Goal: Ask a question

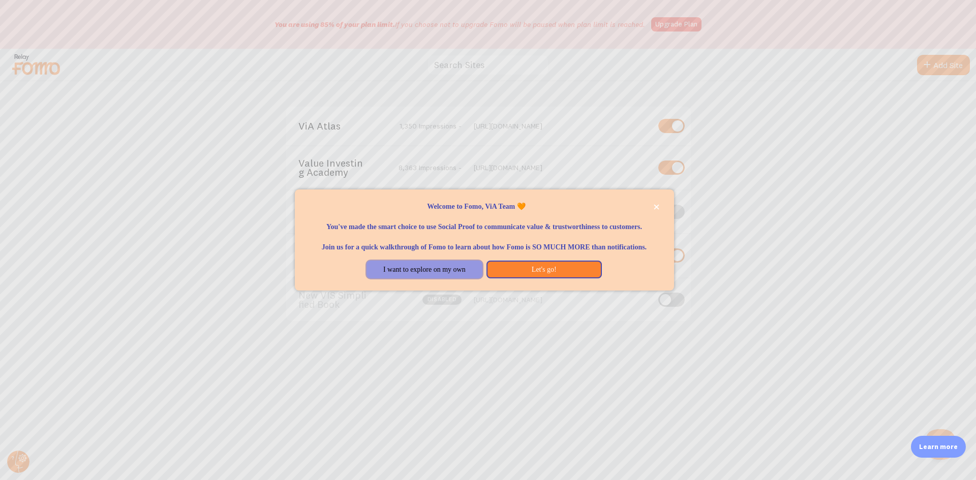
click at [425, 277] on button "I want to explore on my own" at bounding box center [423, 270] width 115 height 18
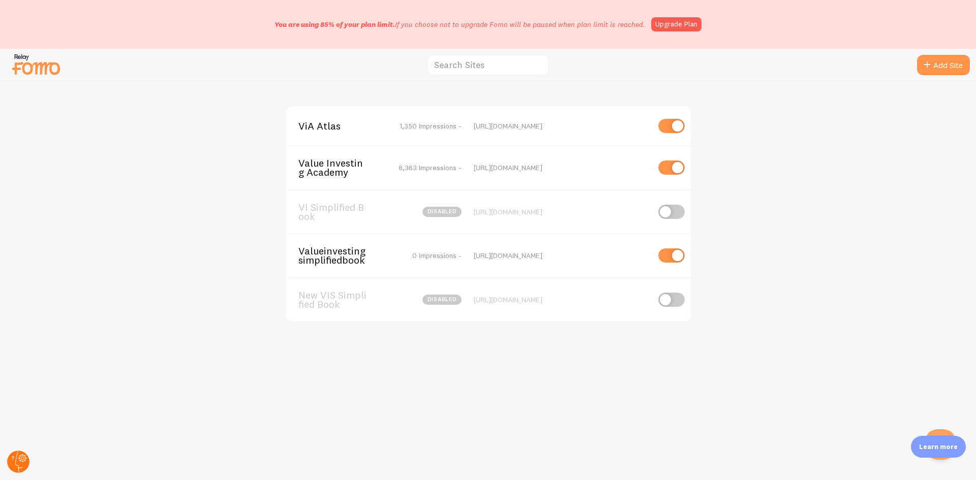
click at [21, 468] on circle at bounding box center [18, 462] width 22 height 22
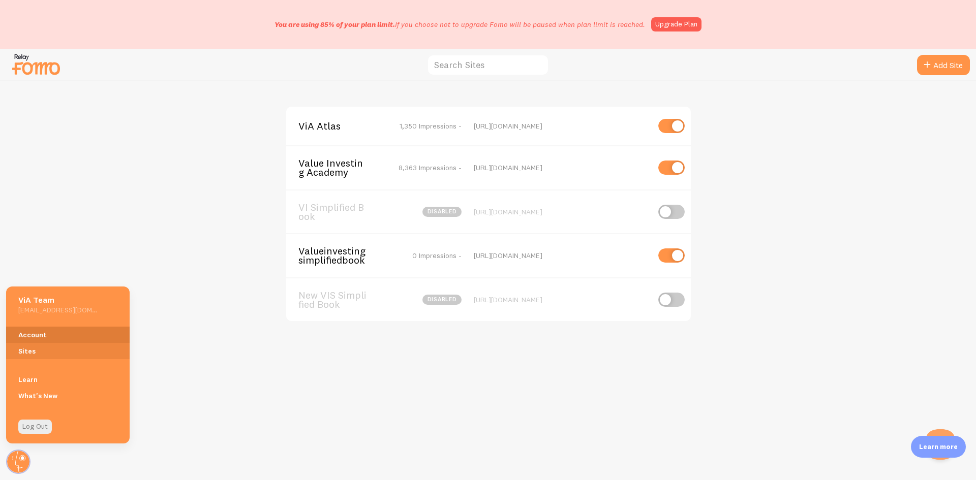
click at [49, 333] on link "Account" at bounding box center [68, 335] width 124 height 16
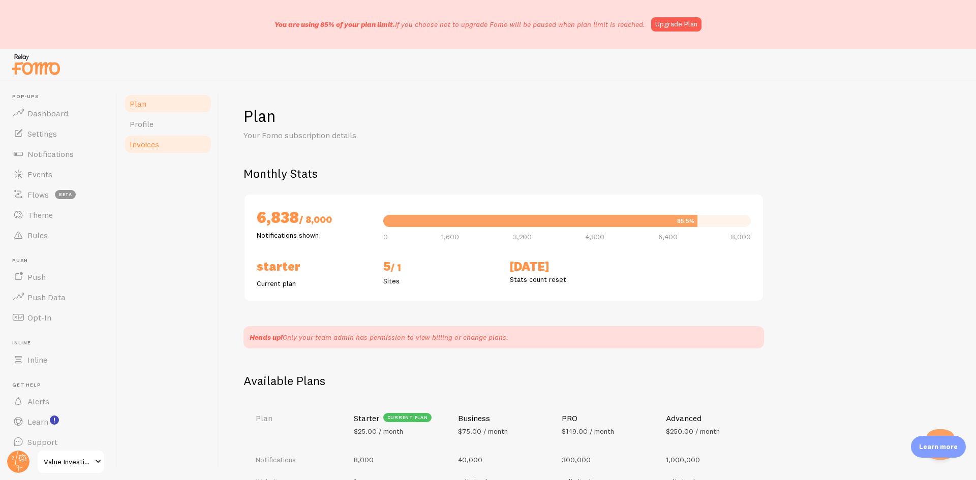
click at [152, 145] on span "Invoices" at bounding box center [144, 144] width 29 height 10
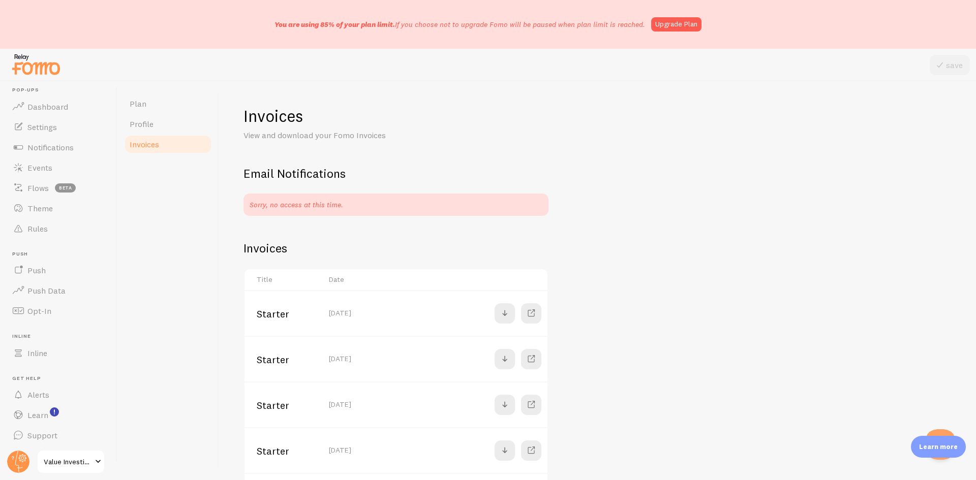
scroll to position [9, 0]
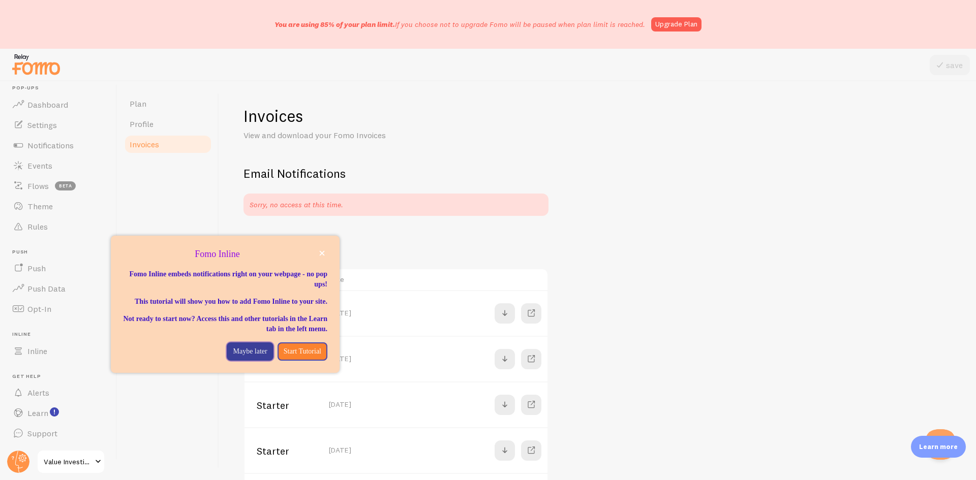
click at [244, 357] on p "Maybe later" at bounding box center [250, 352] width 34 height 10
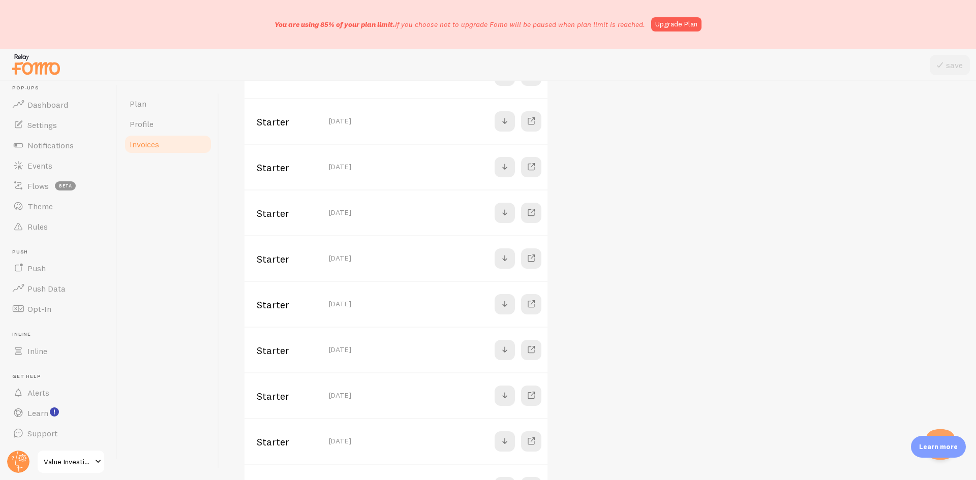
scroll to position [0, 0]
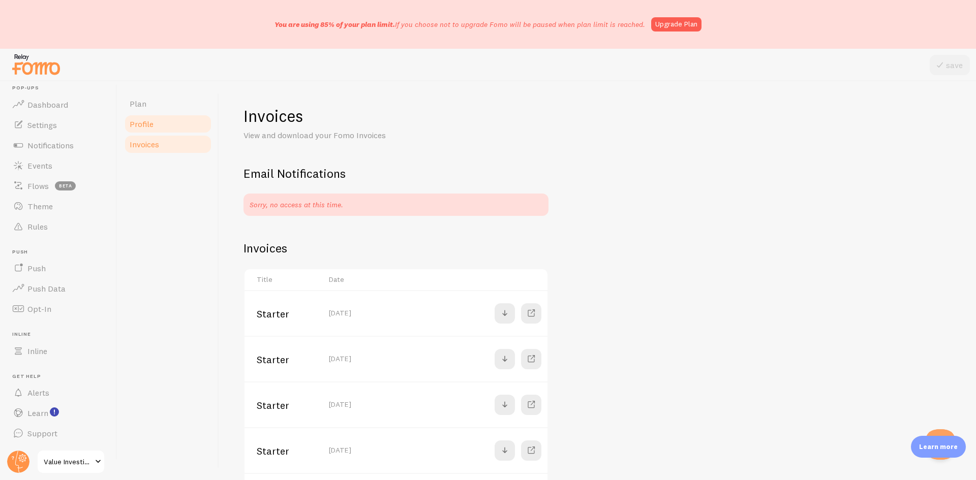
click at [138, 121] on span "Profile" at bounding box center [142, 124] width 24 height 10
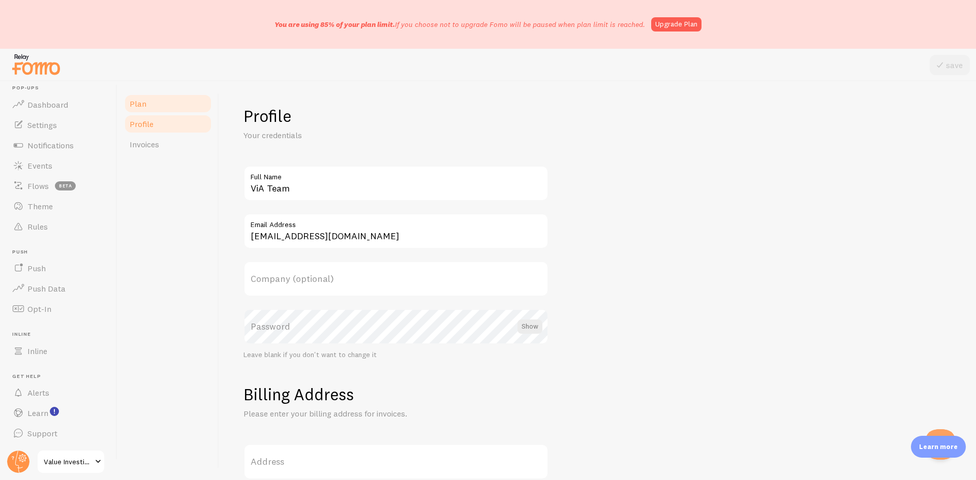
click at [154, 104] on link "Plan" at bounding box center [168, 104] width 89 height 20
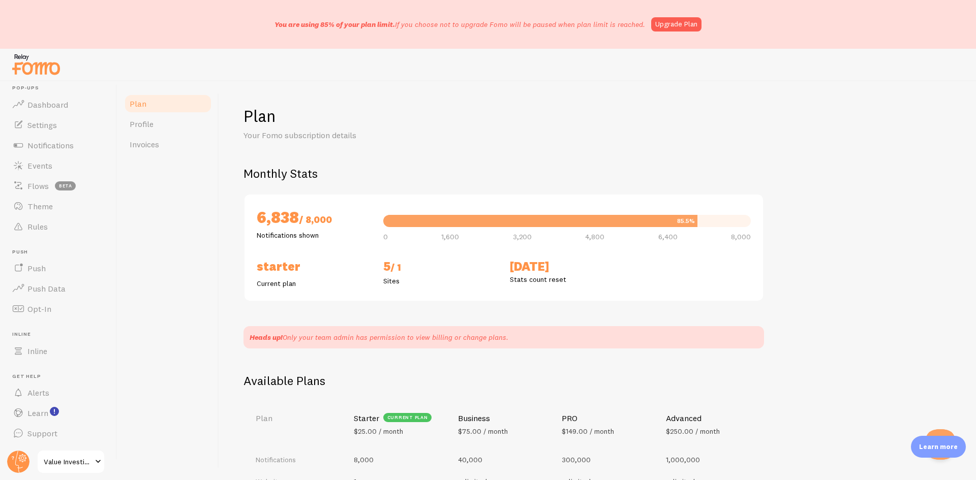
click at [76, 463] on span "Value Investing Academy" at bounding box center [68, 462] width 48 height 12
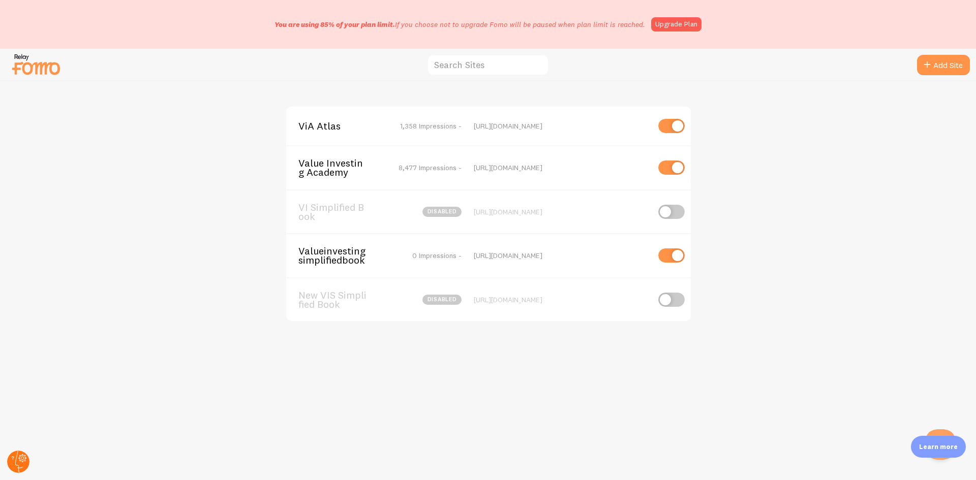
click at [25, 457] on circle at bounding box center [18, 462] width 22 height 22
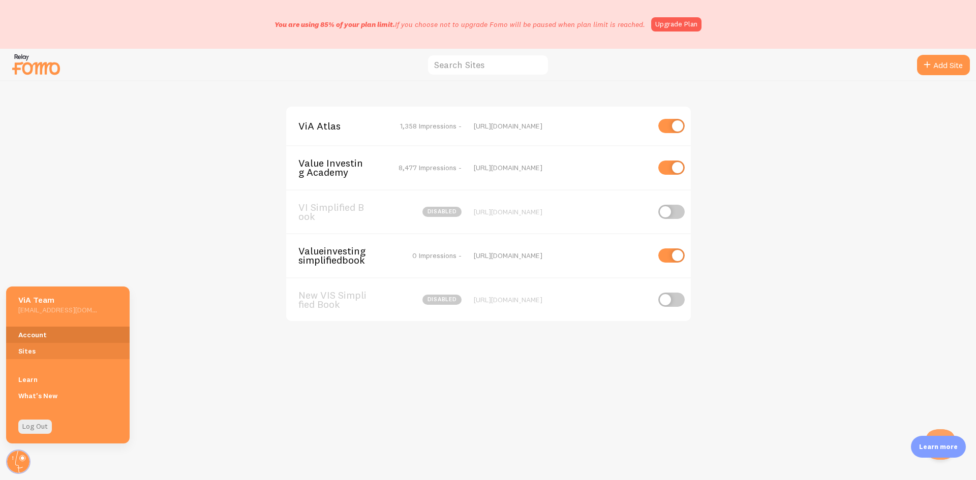
click at [40, 331] on link "Account" at bounding box center [68, 335] width 124 height 16
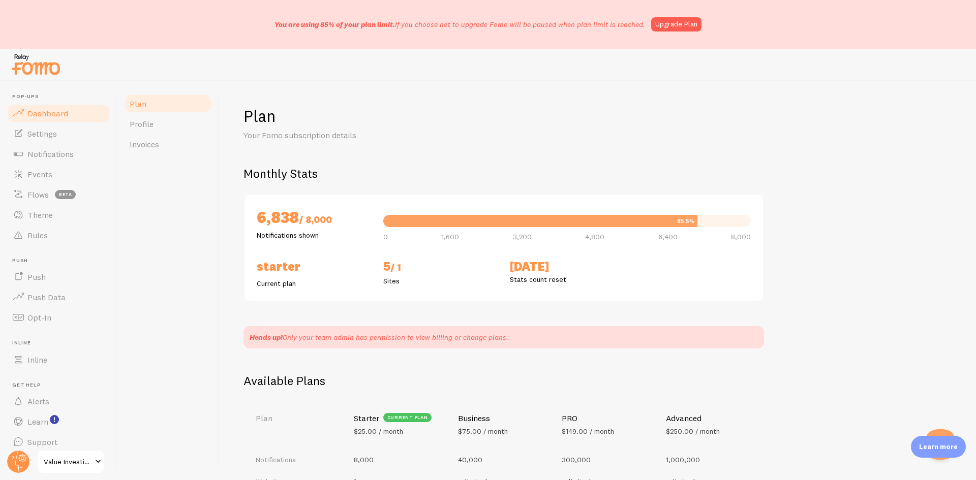
click at [43, 109] on span "Dashboard" at bounding box center [47, 113] width 41 height 10
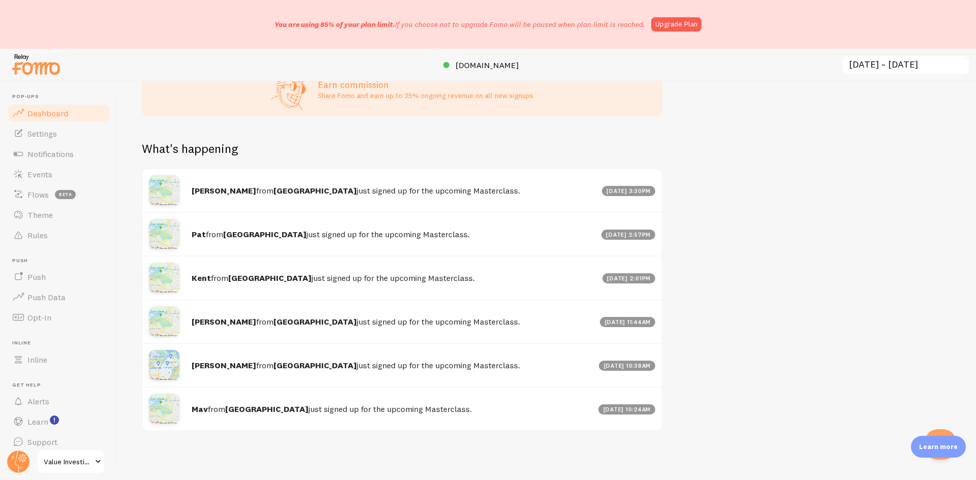
click at [28, 62] on img at bounding box center [36, 64] width 51 height 26
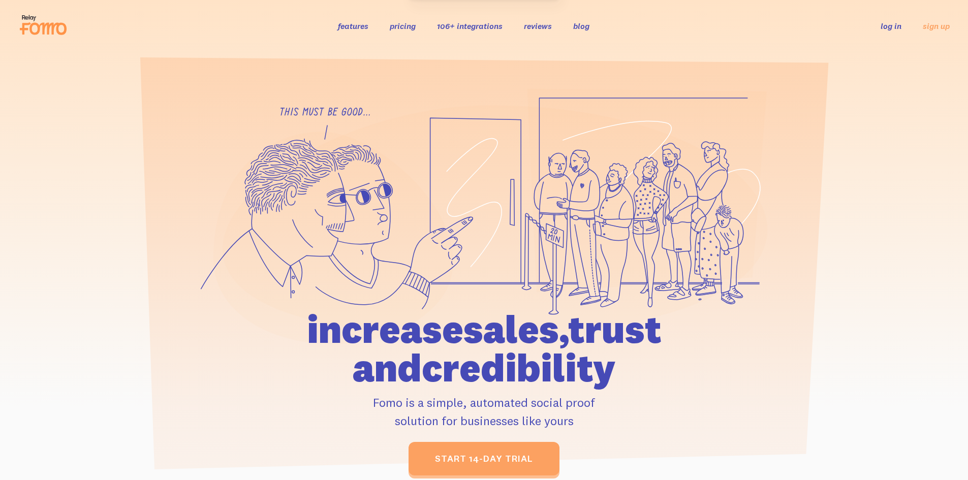
click at [893, 26] on link "log in" at bounding box center [891, 26] width 21 height 10
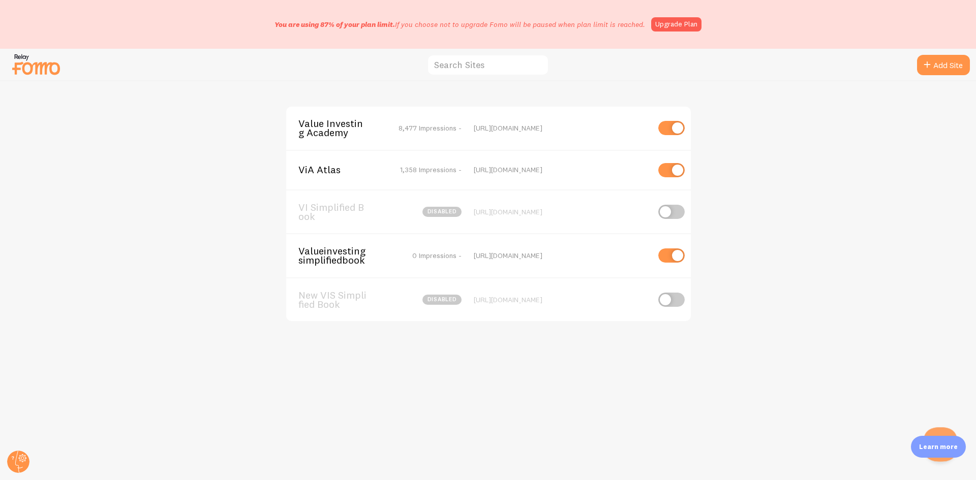
click at [937, 434] on button "Open Beacon popover" at bounding box center [938, 442] width 30 height 30
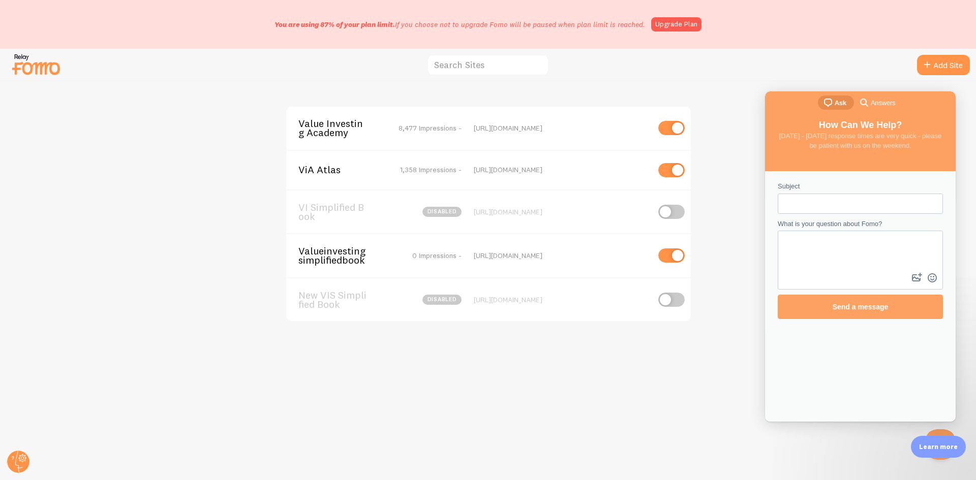
click at [697, 349] on div "Value Investing Academy 8,477 Impressions - https://valueinvestingacademy.com V…" at bounding box center [488, 280] width 975 height 399
click at [946, 433] on button "Close Beacon popover" at bounding box center [938, 442] width 30 height 30
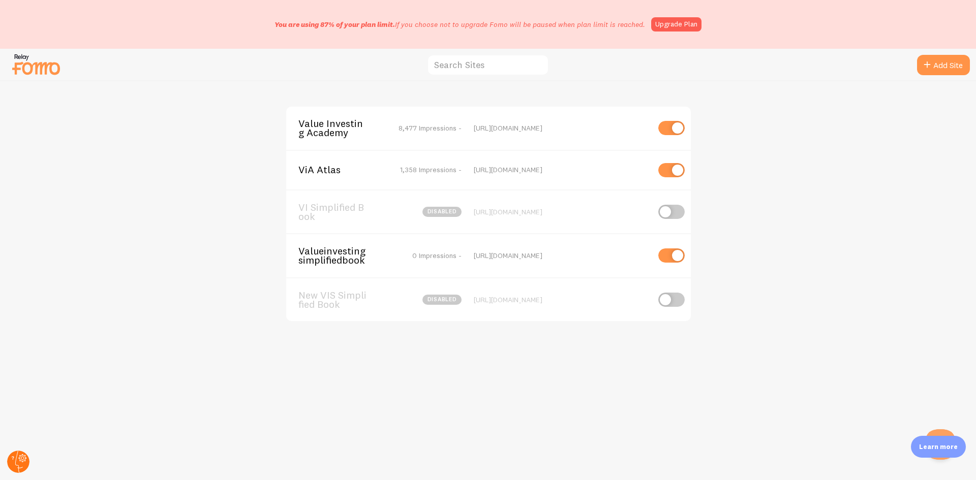
click at [24, 460] on g at bounding box center [18, 462] width 22 height 22
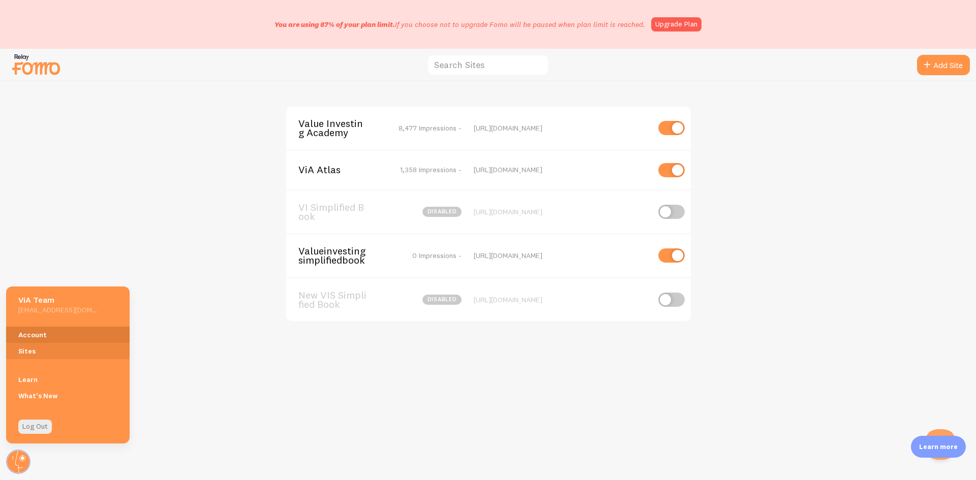
click at [51, 328] on link "Account" at bounding box center [68, 335] width 124 height 16
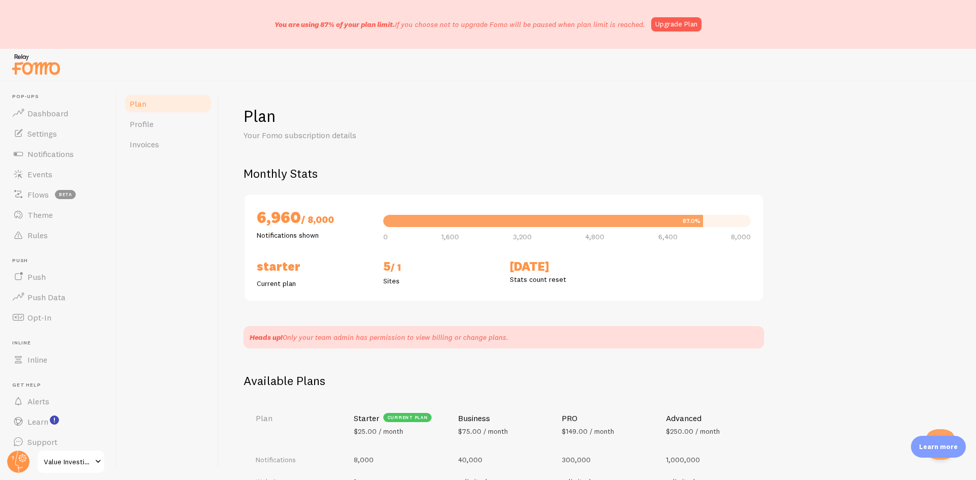
drag, startPoint x: 284, startPoint y: 339, endPoint x: 448, endPoint y: 344, distance: 164.8
click at [297, 339] on p "Heads up! Only your team admin has permission to view billing or change plans." at bounding box center [379, 337] width 259 height 10
click at [459, 343] on div "Heads up! Only your team admin has permission to view billing or change plans." at bounding box center [503, 337] width 520 height 22
click at [504, 341] on p "Heads up! Only your team admin has permission to view billing or change plans." at bounding box center [379, 337] width 259 height 10
click at [48, 131] on span "Settings" at bounding box center [41, 134] width 29 height 10
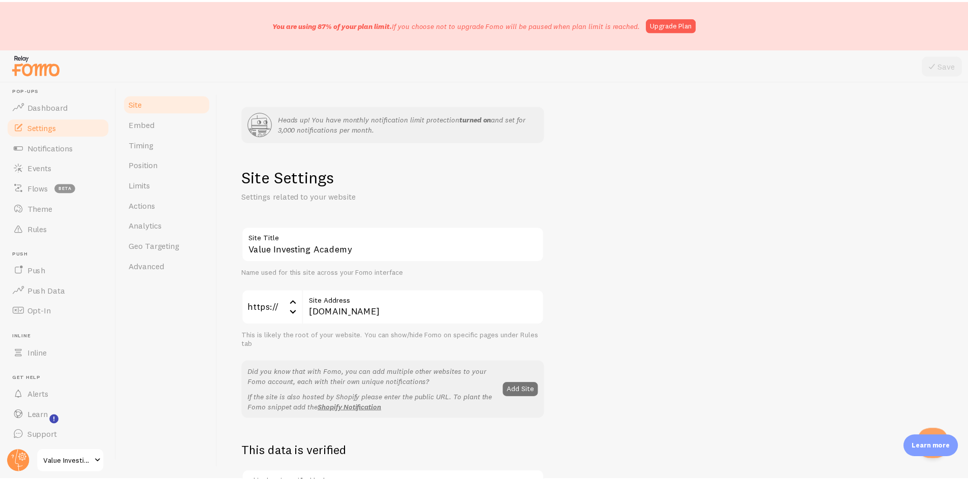
scroll to position [9, 0]
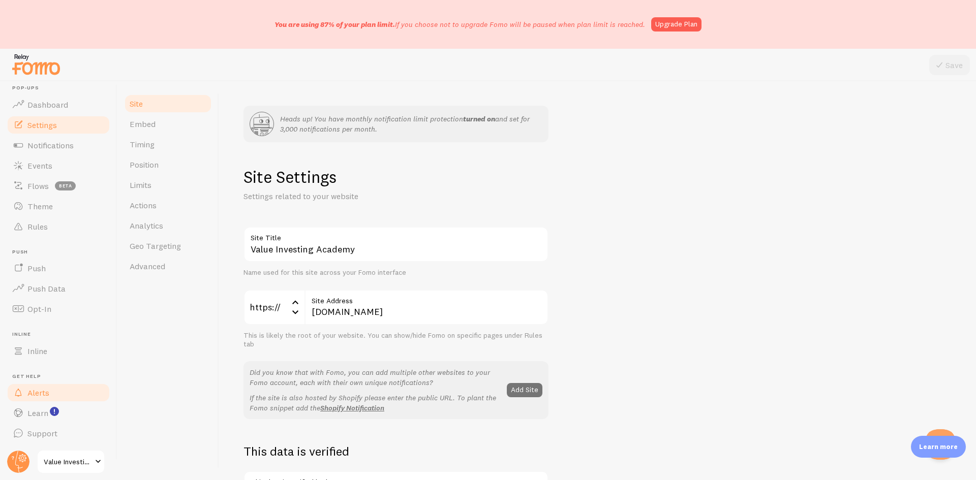
click at [58, 392] on link "Alerts" at bounding box center [58, 393] width 105 height 20
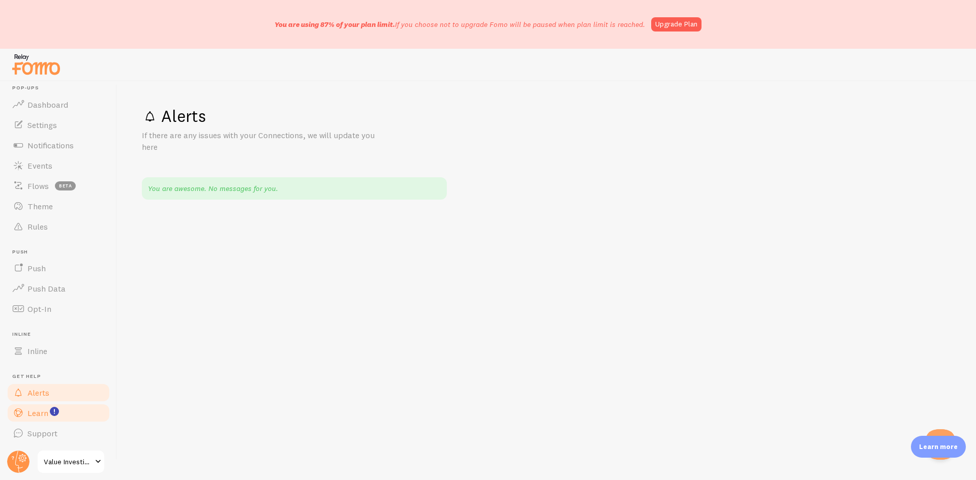
click at [42, 411] on span "Learn" at bounding box center [37, 413] width 21 height 10
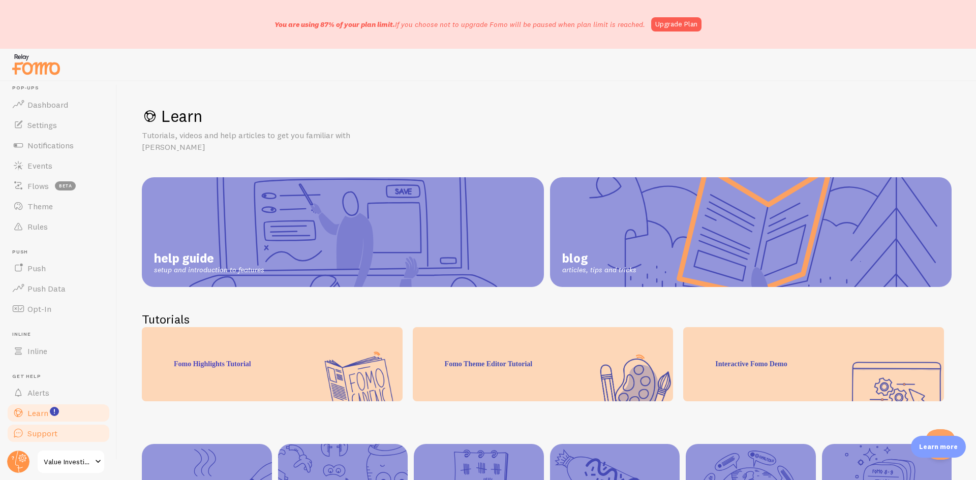
click at [54, 438] on span "Support" at bounding box center [42, 433] width 30 height 10
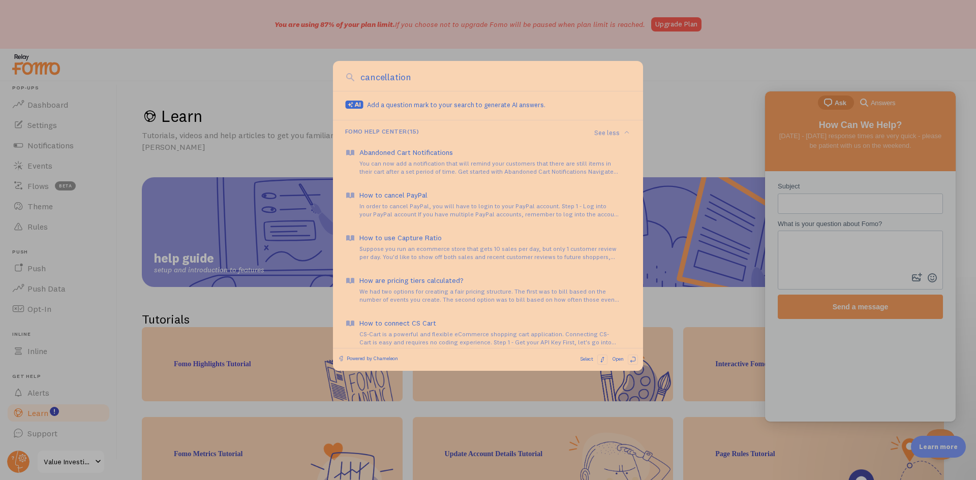
drag, startPoint x: 427, startPoint y: 80, endPoint x: 294, endPoint y: 73, distance: 133.4
click at [294, 73] on div "cancellation Add a question mark to your search to generate AI answers. Fomo He…" at bounding box center [488, 155] width 976 height 310
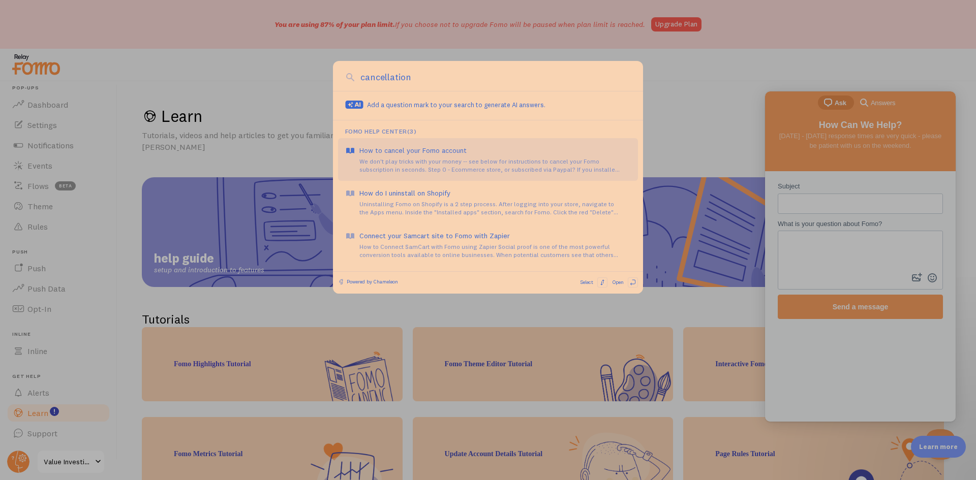
type input "cancellation"
click at [525, 162] on div "We don't play tricks with your money -- see below for instructions to cancel yo…" at bounding box center [494, 166] width 271 height 16
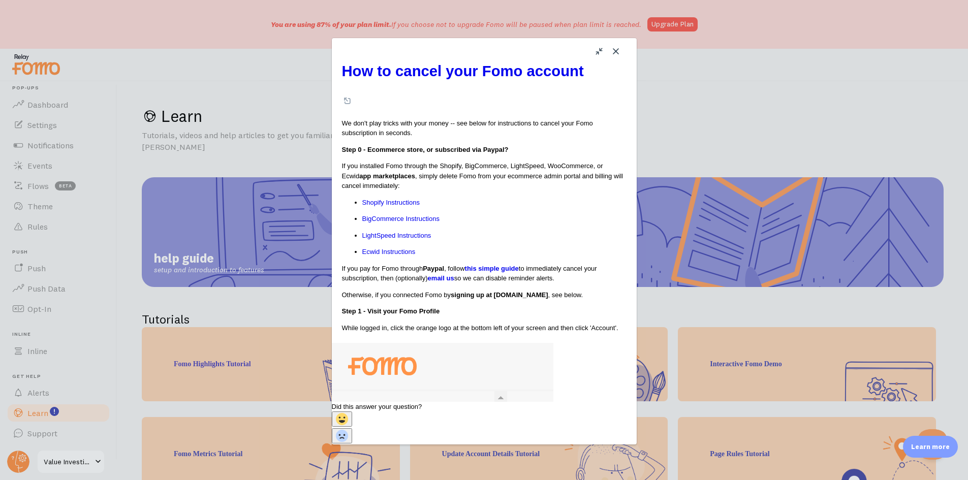
click at [537, 161] on p "If you installed Fomo through the Shopify, BigCommerce, LightSpeed, WooCommerce…" at bounding box center [484, 176] width 285 height 30
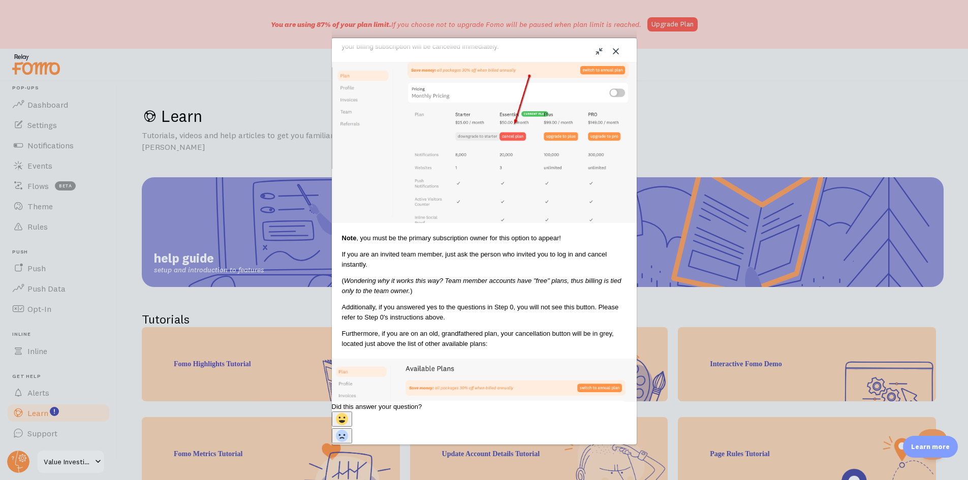
scroll to position [1017, 0]
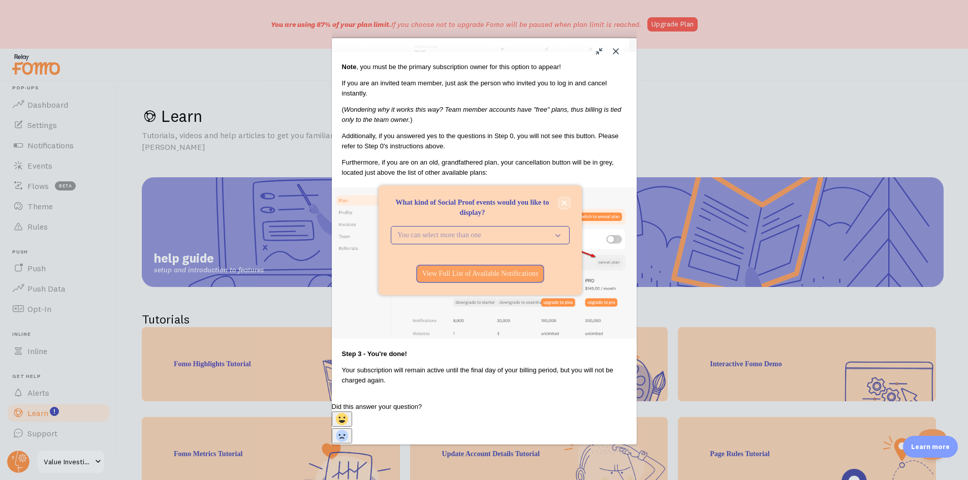
click at [563, 203] on icon "close," at bounding box center [565, 203] width 6 height 6
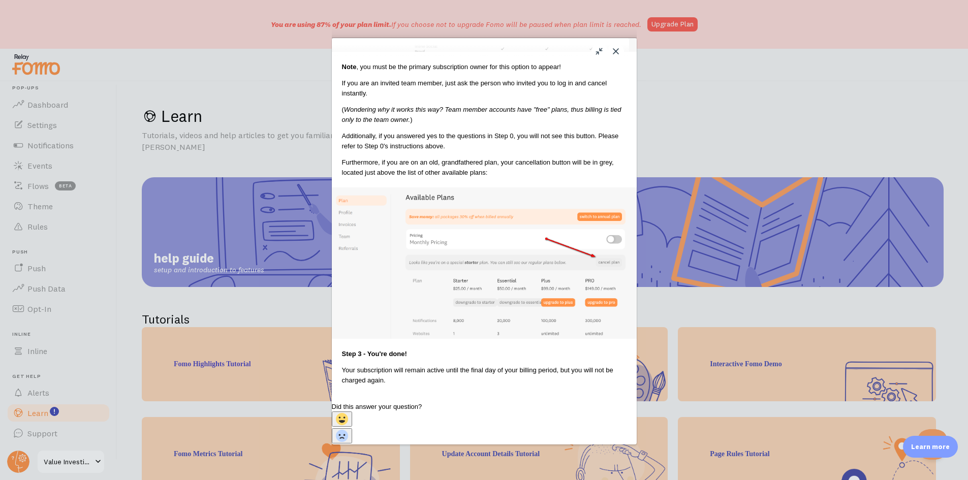
click at [530, 124] on icon "Wondering why it works this way? Team member accounts have "free" plans, thus b…" at bounding box center [482, 115] width 280 height 18
click at [529, 125] on p "( Wondering why it works this way? Team member accounts have "free" plans, thus…" at bounding box center [484, 115] width 285 height 20
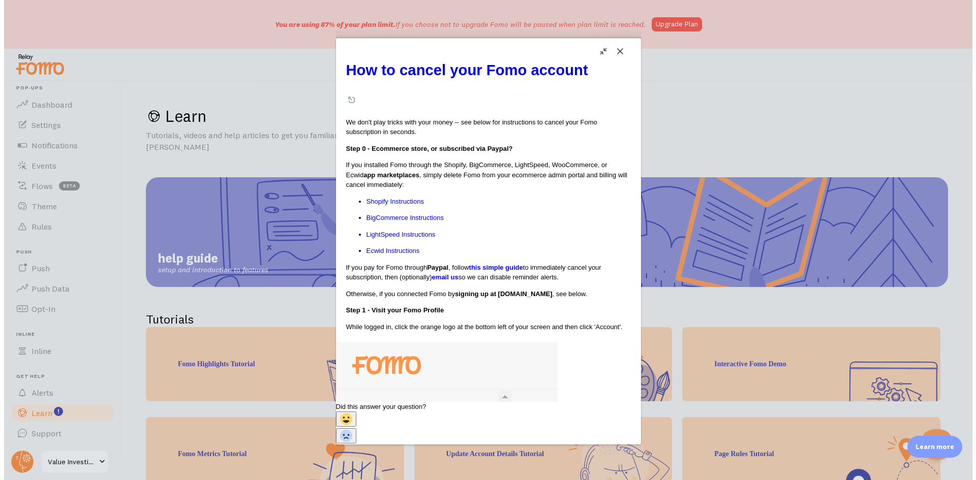
scroll to position [0, 0]
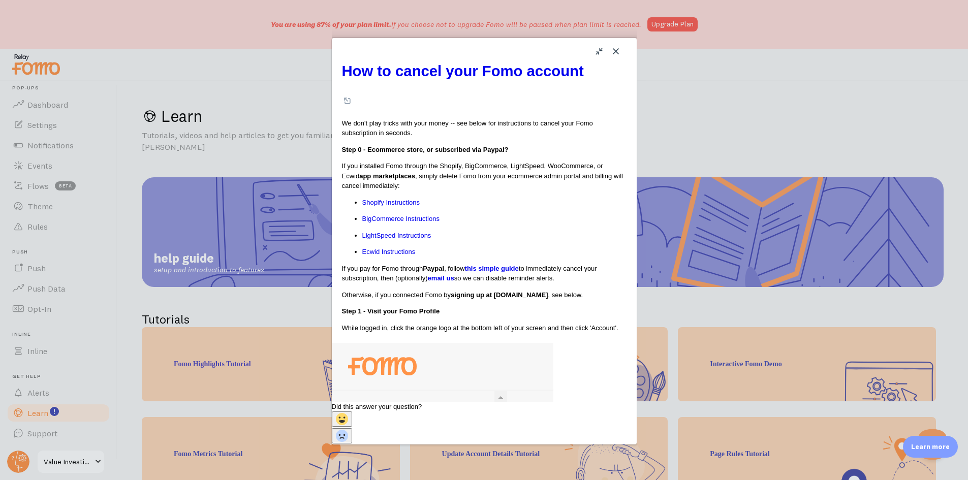
click at [612, 51] on button "Close" at bounding box center [616, 51] width 16 height 16
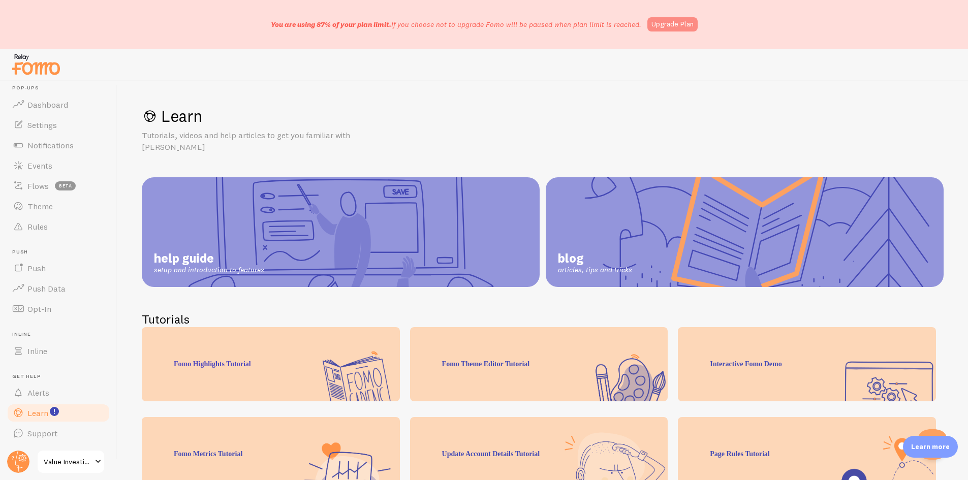
click at [661, 24] on link "Upgrade Plan" at bounding box center [673, 24] width 50 height 14
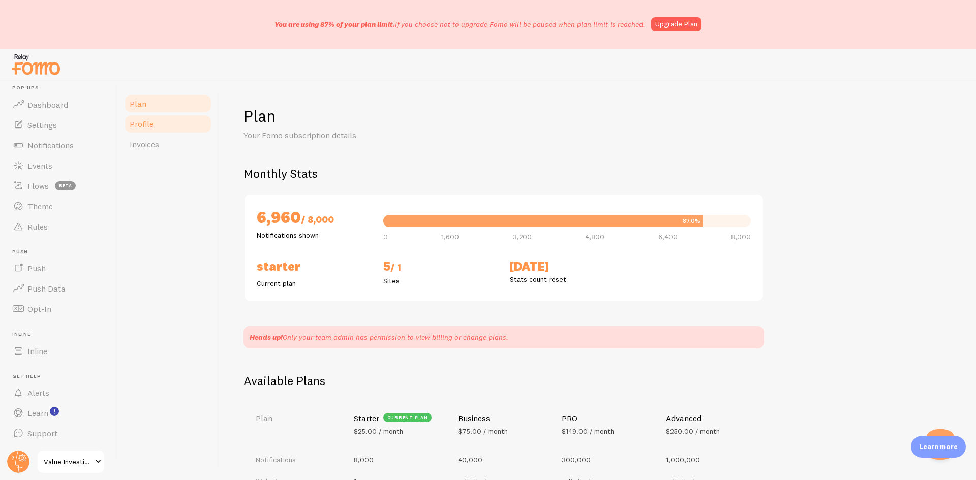
click at [168, 123] on link "Profile" at bounding box center [168, 124] width 89 height 20
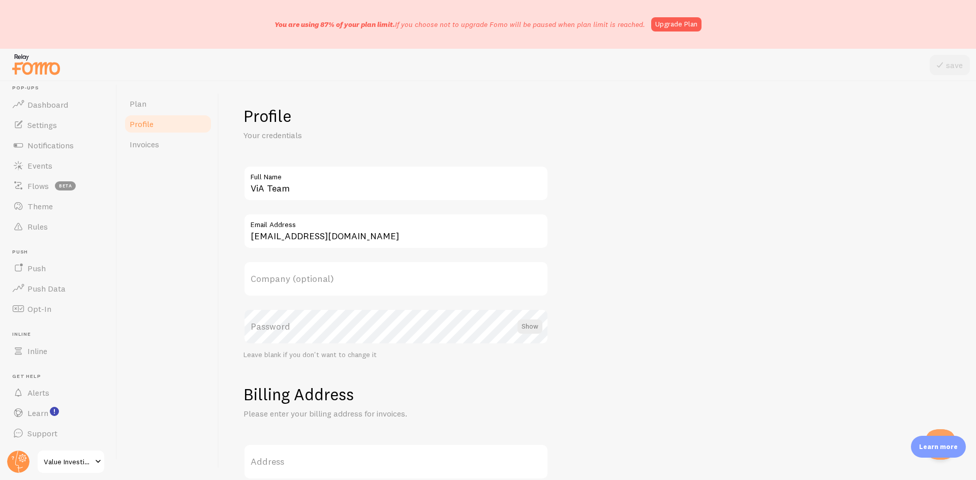
click at [312, 323] on label "Password" at bounding box center [395, 327] width 305 height 36
click at [287, 276] on label "Company (optional)" at bounding box center [395, 279] width 305 height 36
click at [287, 276] on input "Company (optional)" at bounding box center [395, 279] width 305 height 36
click at [594, 306] on form "Profile Your credentials ViA Team Full Name marketing@mindkinesis.com Email Add…" at bounding box center [597, 488] width 708 height 764
click at [289, 145] on form "Profile Your credentials ViA Team Full Name marketing@mindkinesis.com Email Add…" at bounding box center [597, 488] width 708 height 764
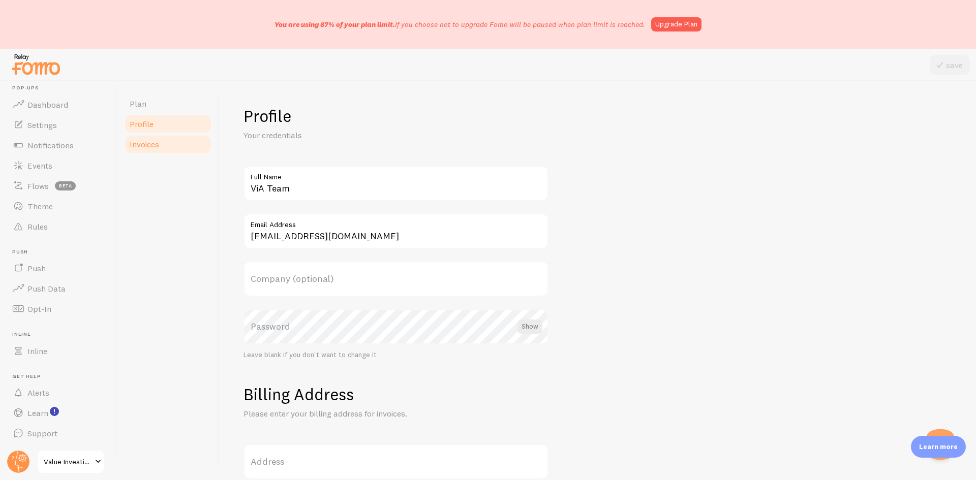
click at [165, 150] on link "Invoices" at bounding box center [168, 144] width 89 height 20
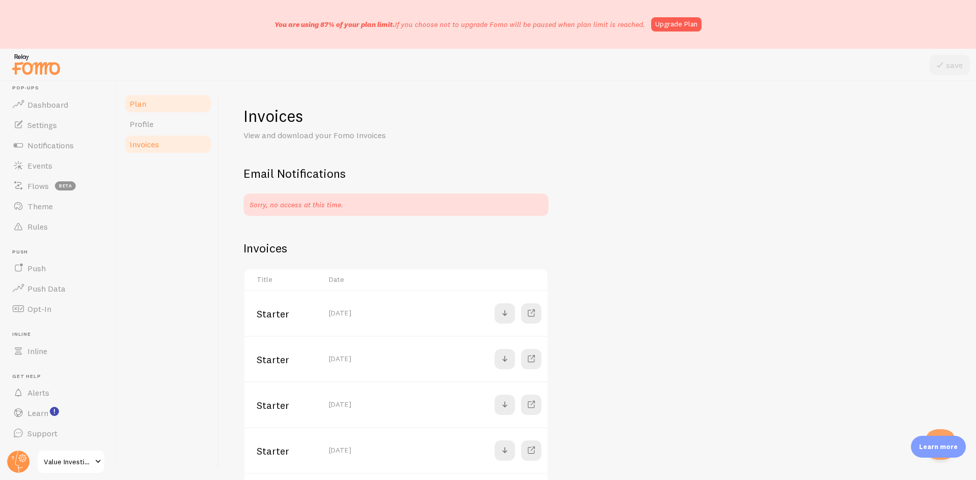
click at [152, 108] on link "Plan" at bounding box center [168, 104] width 89 height 20
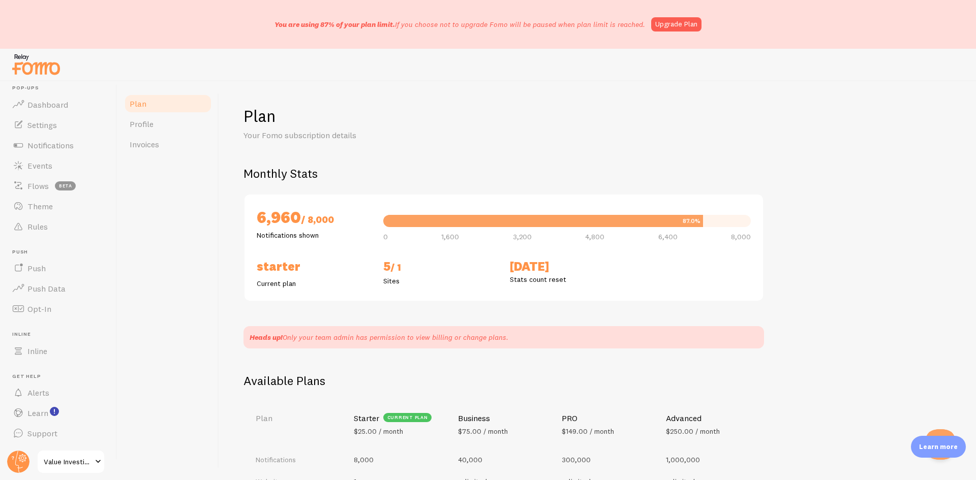
click at [412, 77] on div at bounding box center [488, 65] width 976 height 33
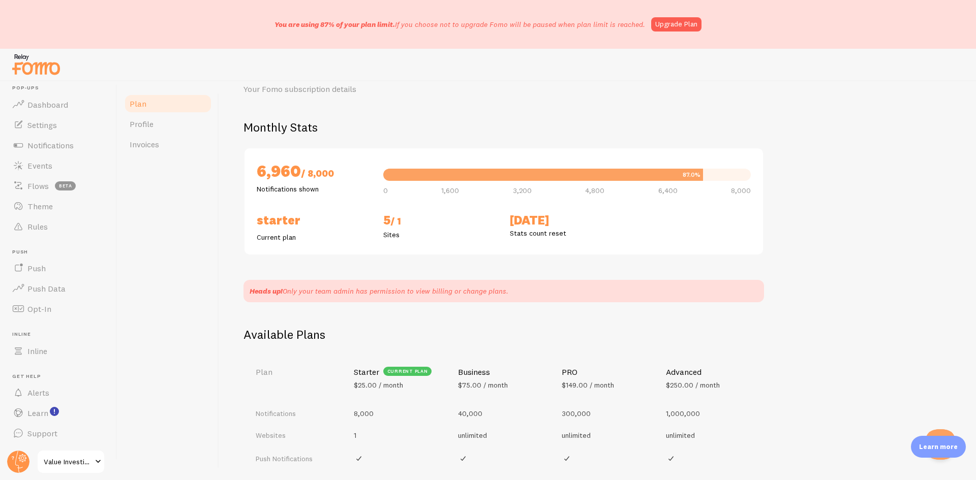
scroll to position [299, 0]
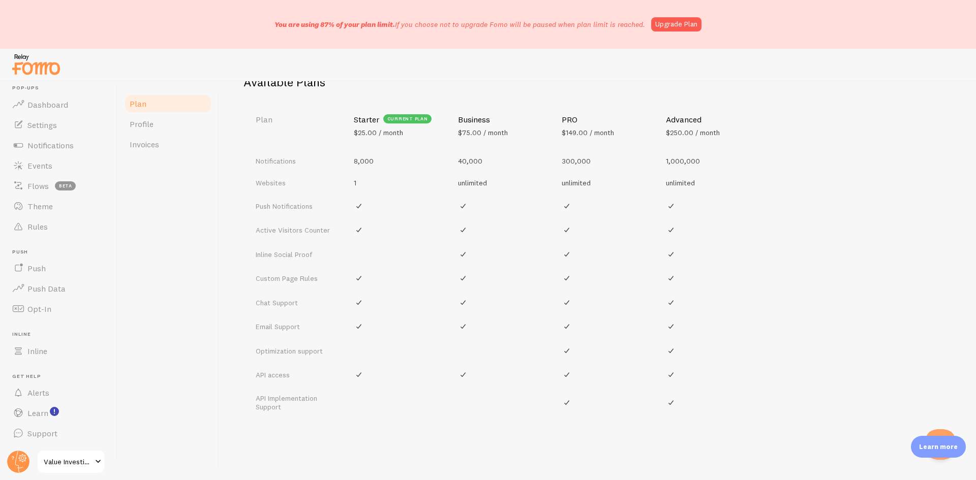
click at [420, 126] on th "Starter current plan $25.00 / month" at bounding box center [400, 126] width 104 height 48
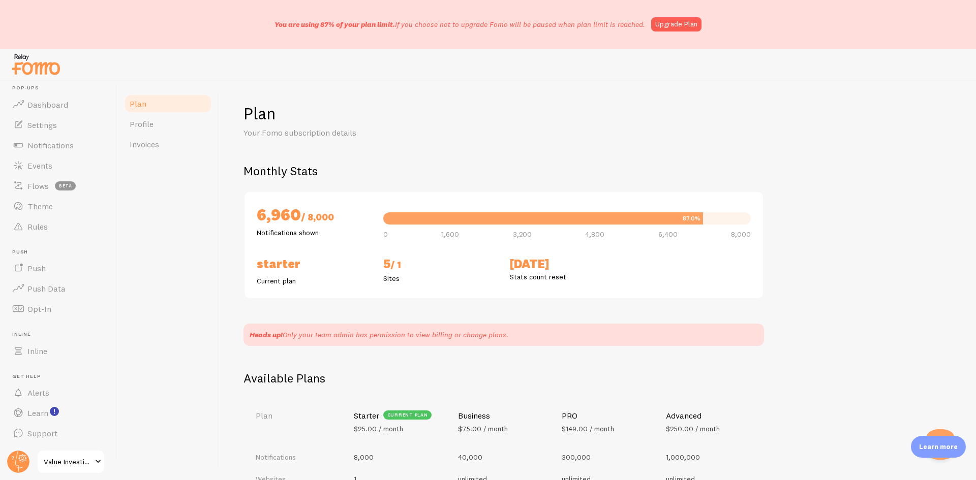
scroll to position [0, 0]
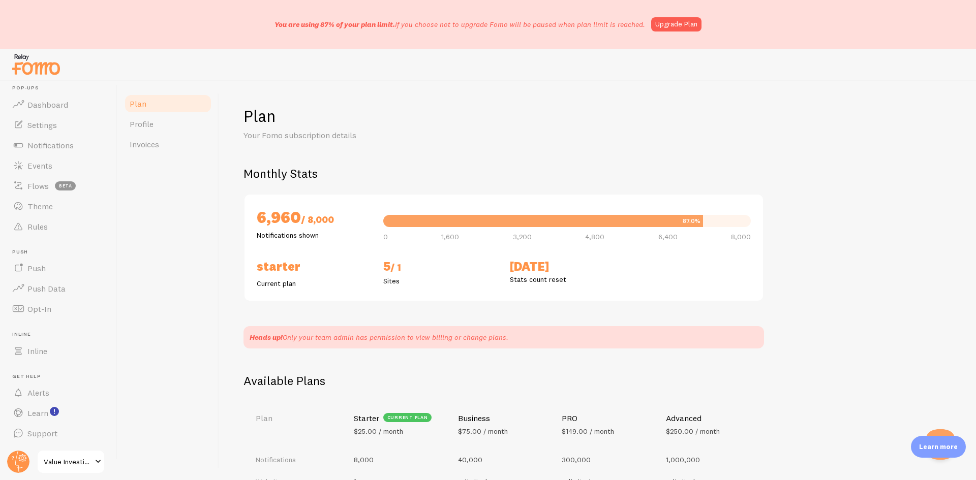
click at [46, 465] on span "Value Investing Academy" at bounding box center [68, 462] width 48 height 12
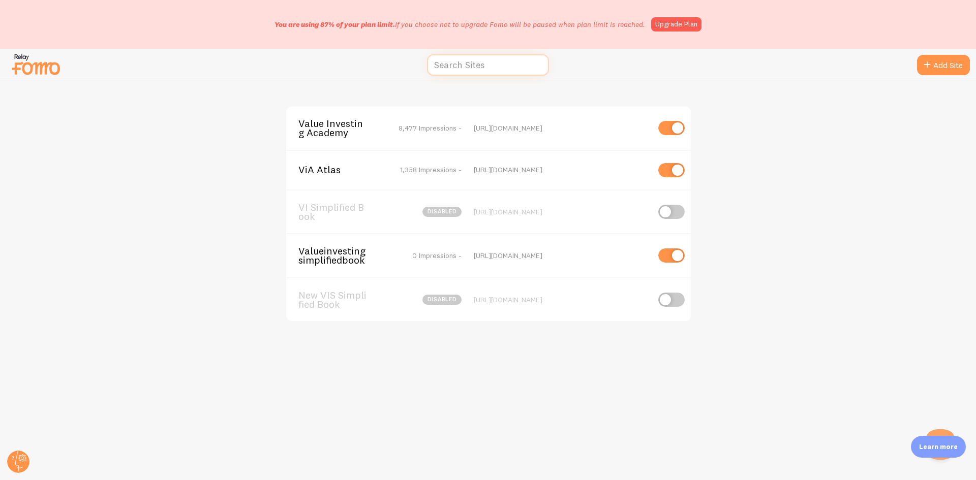
click at [473, 54] on input "text" at bounding box center [488, 65] width 122 height 22
click at [472, 63] on input "text" at bounding box center [488, 65] width 122 height 22
click at [807, 85] on div "Value Investing Academy 8,477 Impressions - https://valueinvestingacademy.com V…" at bounding box center [488, 280] width 975 height 399
click at [16, 464] on circle at bounding box center [18, 462] width 22 height 22
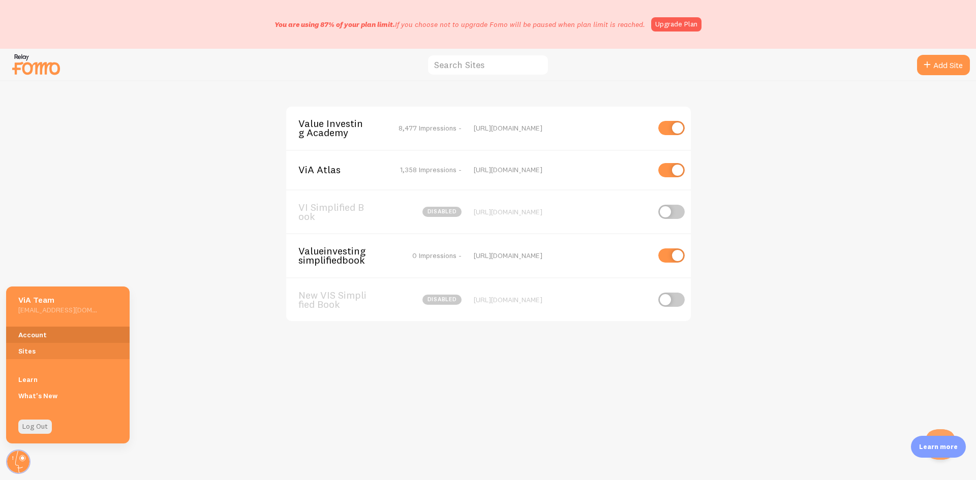
click at [36, 334] on link "Account" at bounding box center [68, 335] width 124 height 16
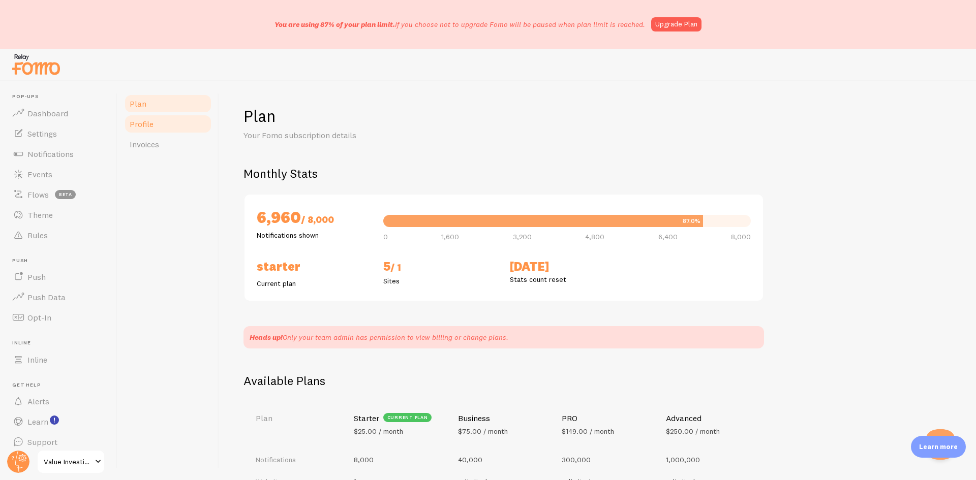
click at [171, 128] on link "Profile" at bounding box center [168, 124] width 89 height 20
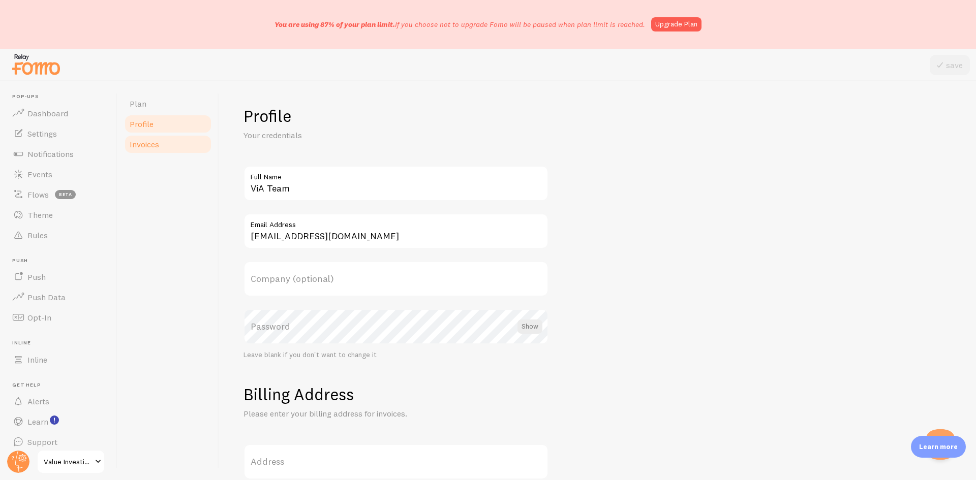
click at [168, 142] on link "Invoices" at bounding box center [168, 144] width 89 height 20
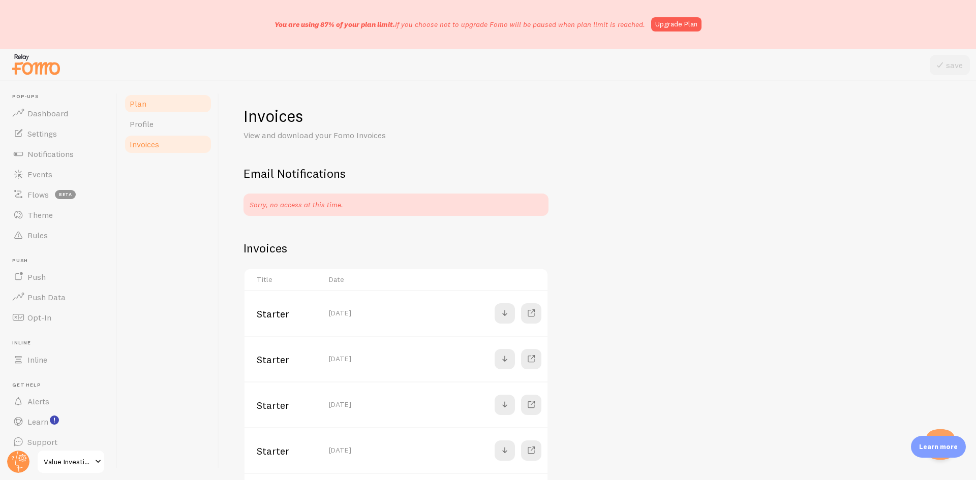
click at [168, 102] on link "Plan" at bounding box center [168, 104] width 89 height 20
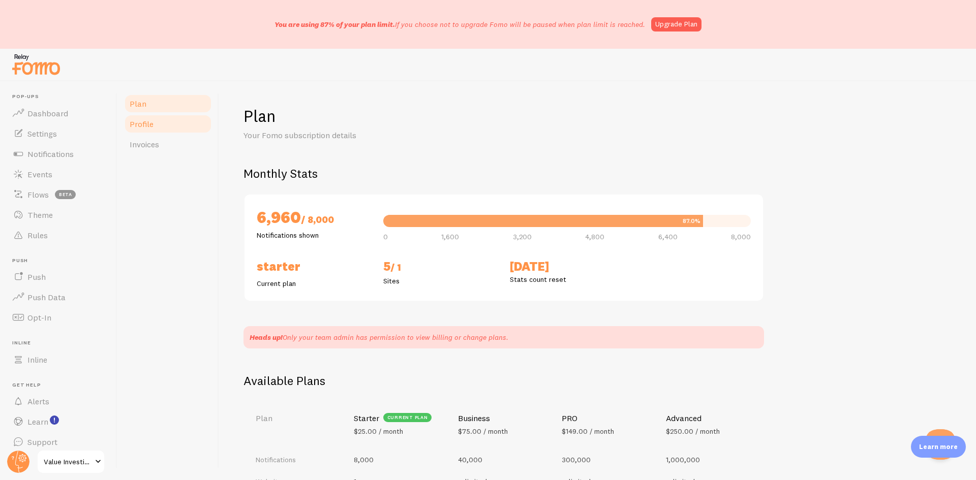
click at [164, 129] on link "Profile" at bounding box center [168, 124] width 89 height 20
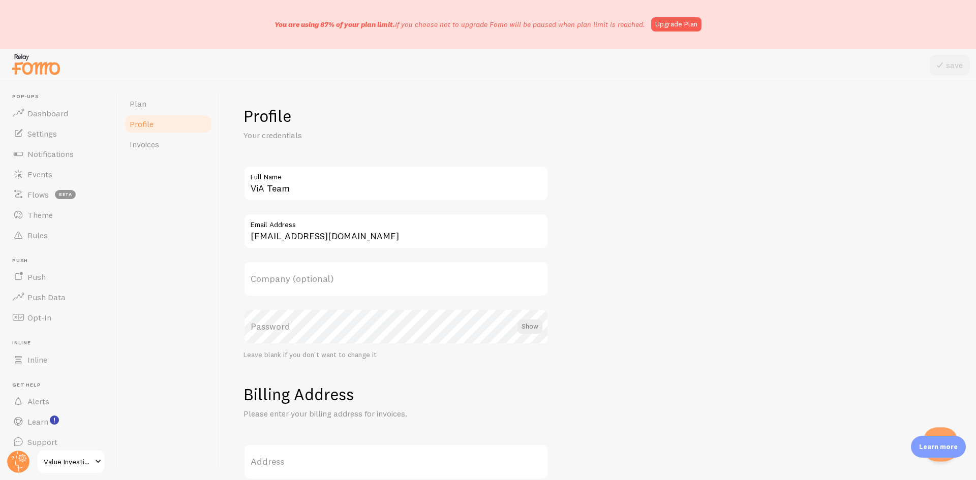
click at [940, 432] on button "Open Beacon popover" at bounding box center [938, 442] width 30 height 30
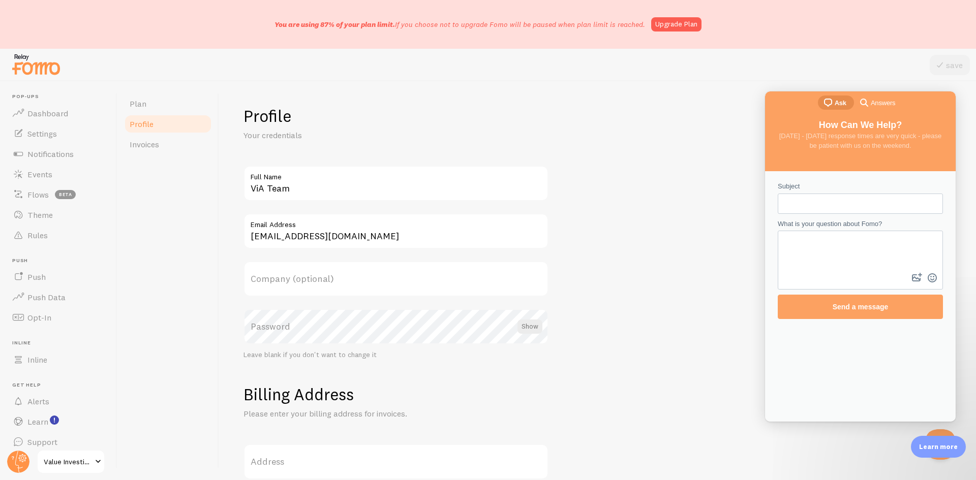
click at [852, 200] on input "Subject" at bounding box center [860, 204] width 149 height 18
type input "Unable to cancel FOMO"
click at [833, 250] on textarea "What is your question about Fomo?" at bounding box center [860, 251] width 163 height 39
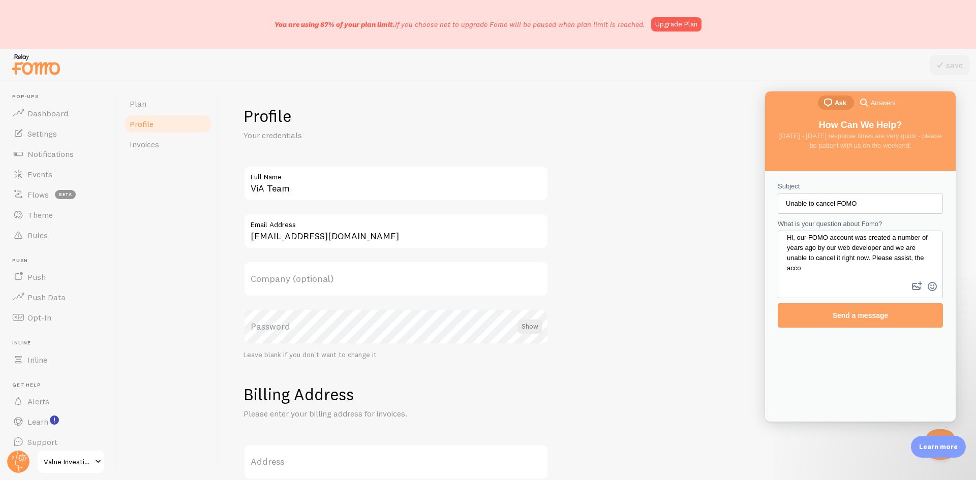
scroll to position [5, 0]
drag, startPoint x: 410, startPoint y: 235, endPoint x: 176, endPoint y: 231, distance: 233.4
click at [176, 231] on div "Plan Profile Invoices Profile Your credentials ViA Team Full Name marketing@min…" at bounding box center [546, 280] width 859 height 399
click at [846, 271] on textarea "Hi, our FOMO account was created a number of years ago by our web developer and…" at bounding box center [860, 256] width 163 height 48
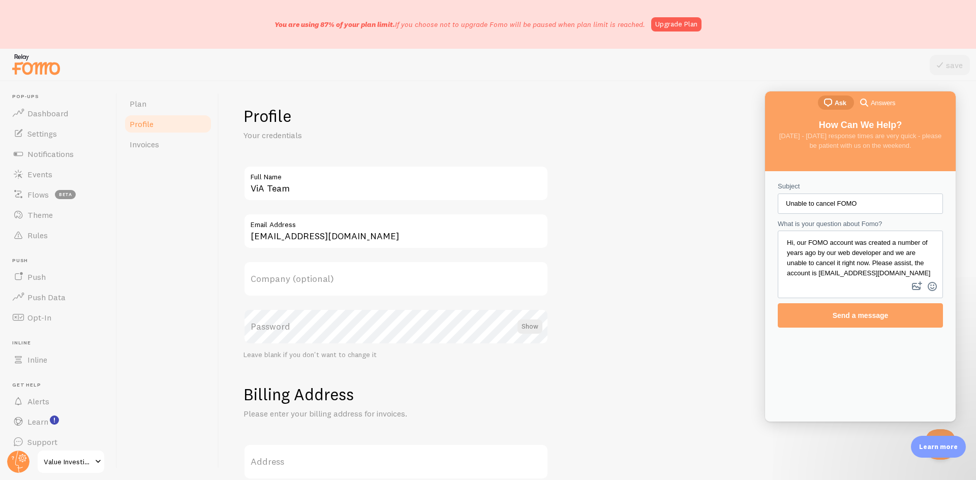
drag, startPoint x: 914, startPoint y: 269, endPoint x: 763, endPoint y: 198, distance: 166.4
click at [765, 198] on html "chat-square Ask search-medium Answers How Can We Help? Monday - Friday response…" at bounding box center [860, 256] width 191 height 330
type textarea "Hi, our FOMO account was created a number of years ago by our web developer and…"
drag, startPoint x: 882, startPoint y: 198, endPoint x: 664, endPoint y: 189, distance: 218.3
click at [765, 189] on html "chat-square Ask search-medium Answers How Can We Help? Monday - Friday response…" at bounding box center [860, 256] width 191 height 330
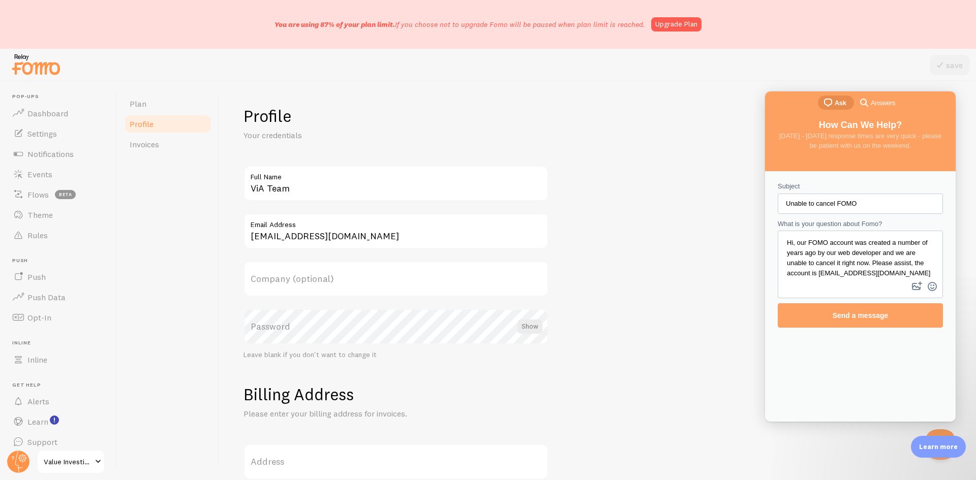
click at [62, 465] on span "Value Investing Academy" at bounding box center [68, 462] width 48 height 12
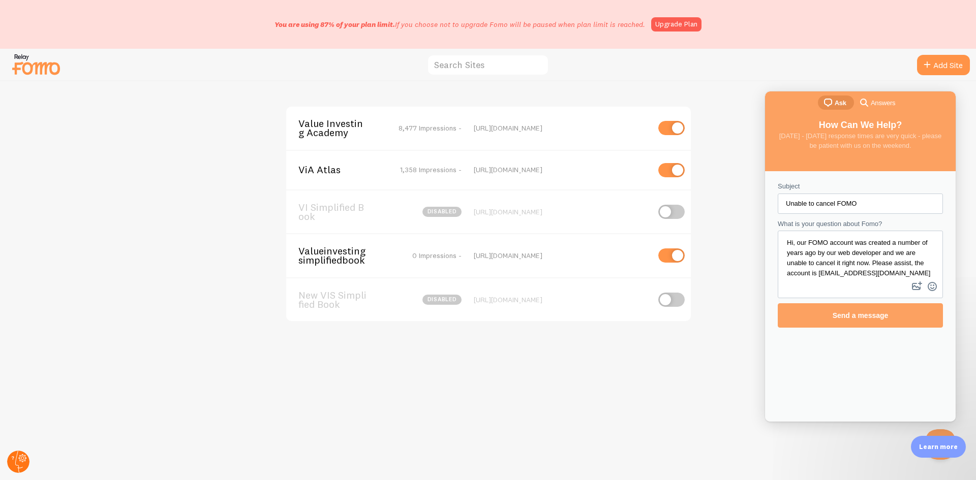
click at [17, 452] on g at bounding box center [18, 462] width 22 height 22
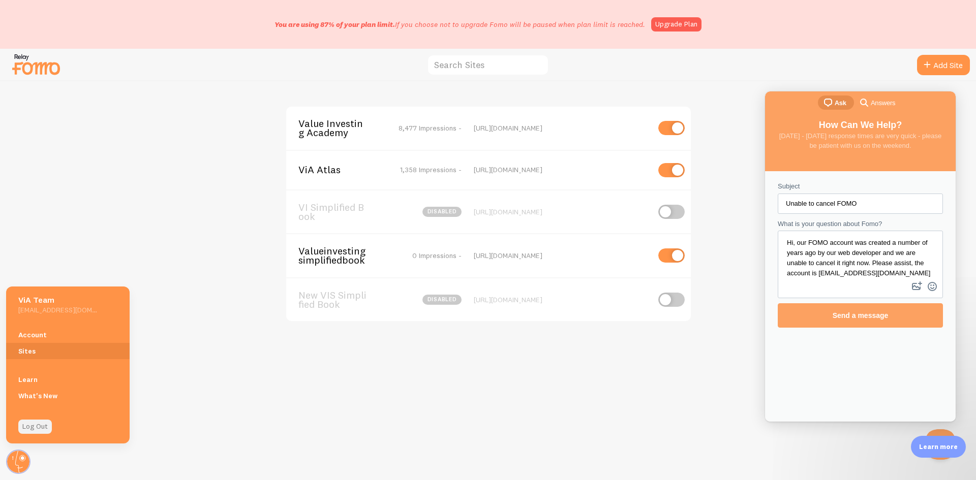
click at [27, 421] on link "Log Out" at bounding box center [35, 427] width 34 height 14
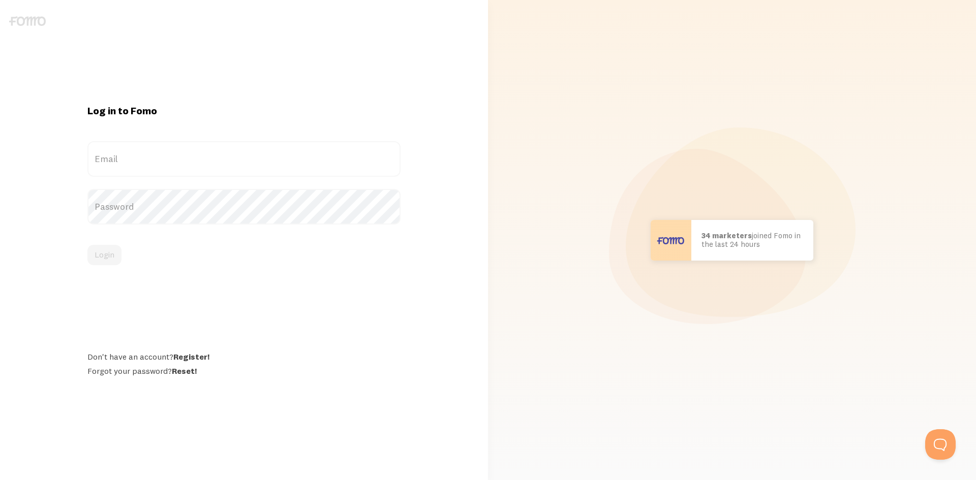
click at [153, 149] on label "Email" at bounding box center [243, 159] width 313 height 36
click at [153, 149] on input "Email" at bounding box center [243, 159] width 313 height 36
click at [118, 160] on label "Email" at bounding box center [243, 159] width 313 height 36
click at [118, 160] on input "Email" at bounding box center [243, 159] width 313 height 36
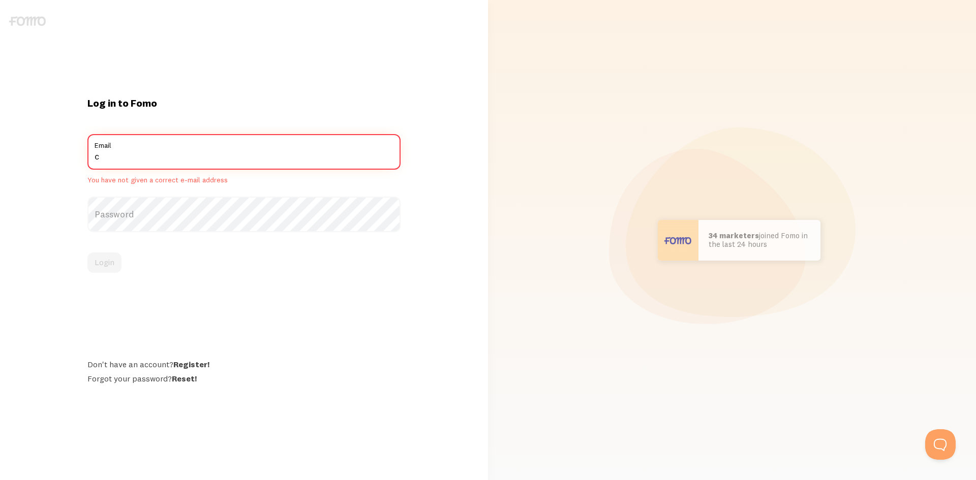
type input "caydenchang@mindkinesis.com"
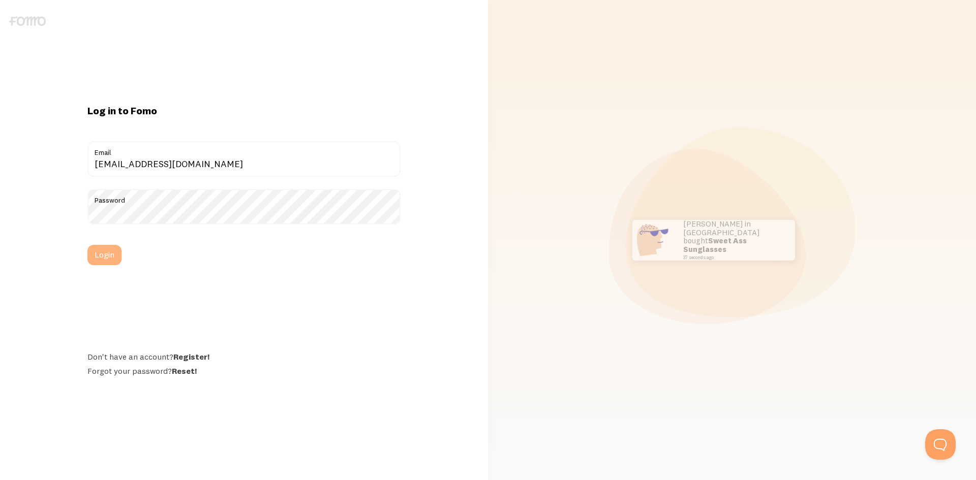
click at [102, 255] on button "Login" at bounding box center [104, 255] width 34 height 20
